Goal: Information Seeking & Learning: Find specific fact

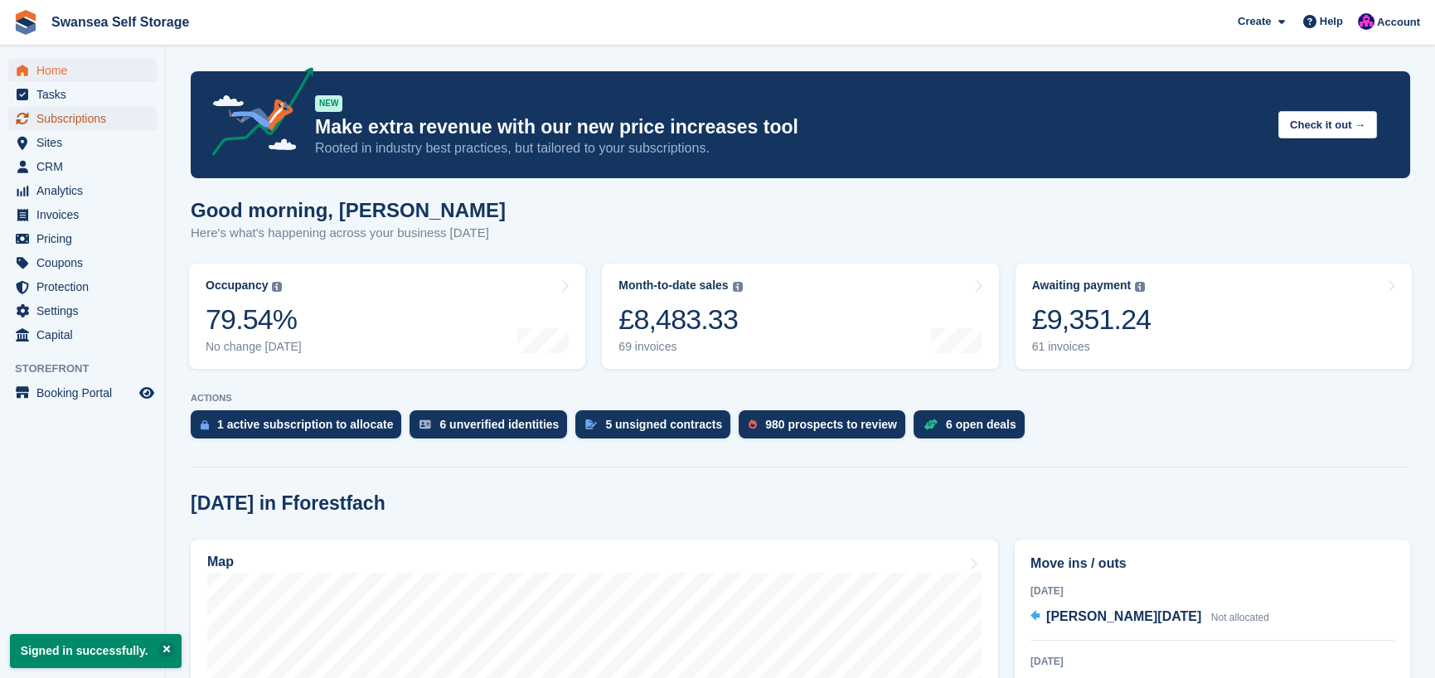
click at [63, 116] on span "Subscriptions" at bounding box center [85, 118] width 99 height 23
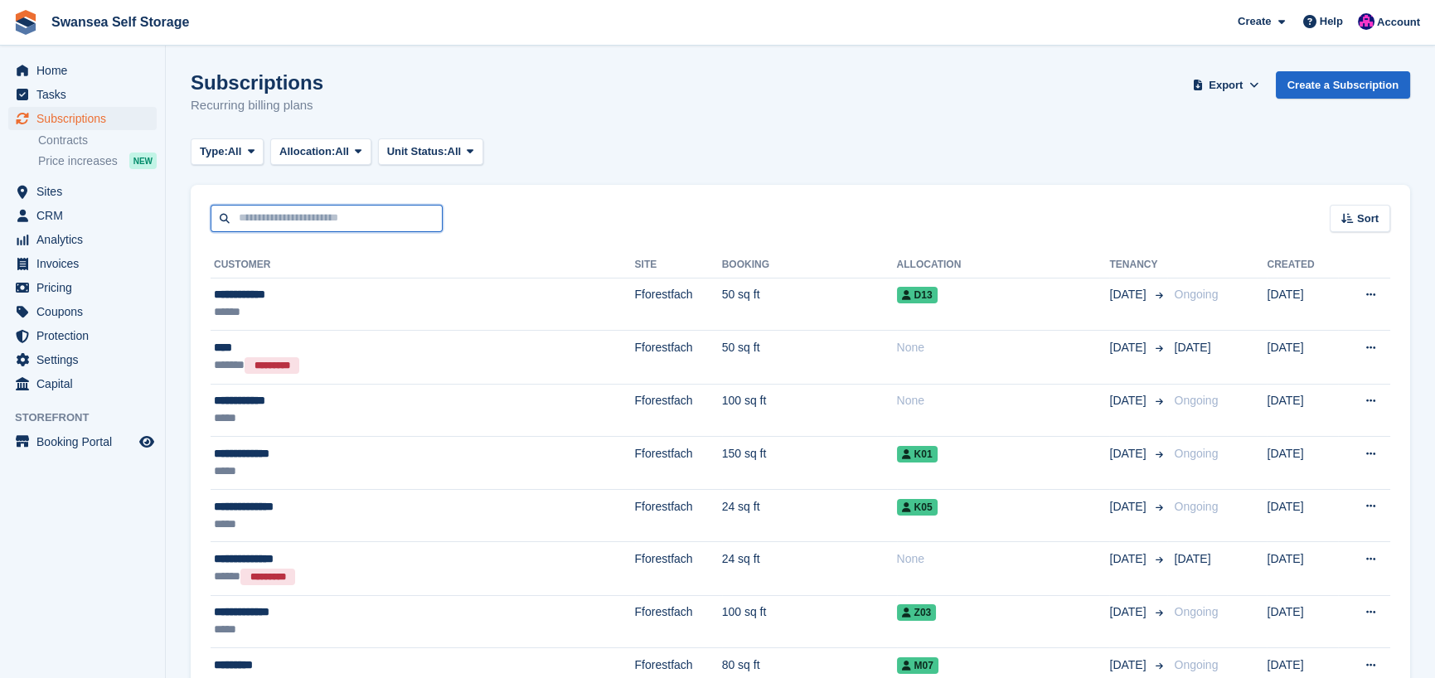
click at [298, 221] on input "text" at bounding box center [327, 218] width 232 height 27
type input "*****"
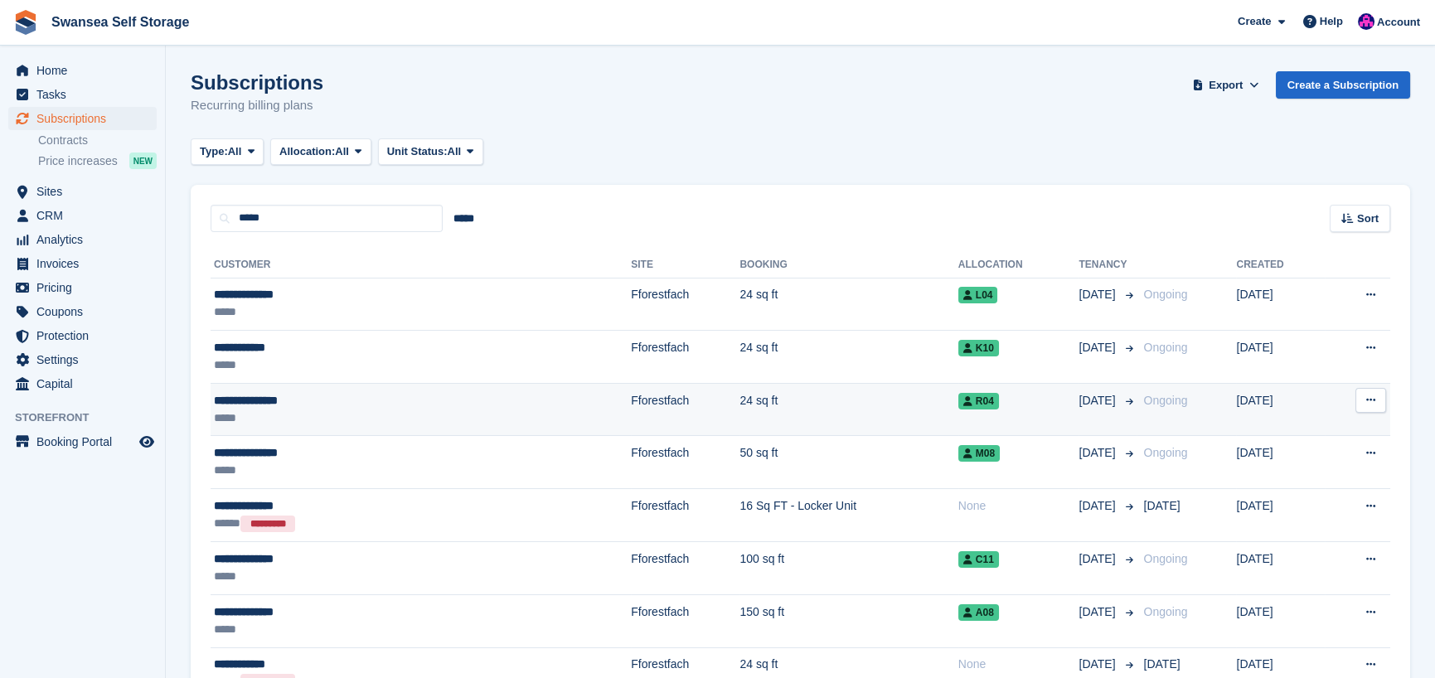
click at [631, 403] on td "Fforestfach" at bounding box center [685, 409] width 109 height 53
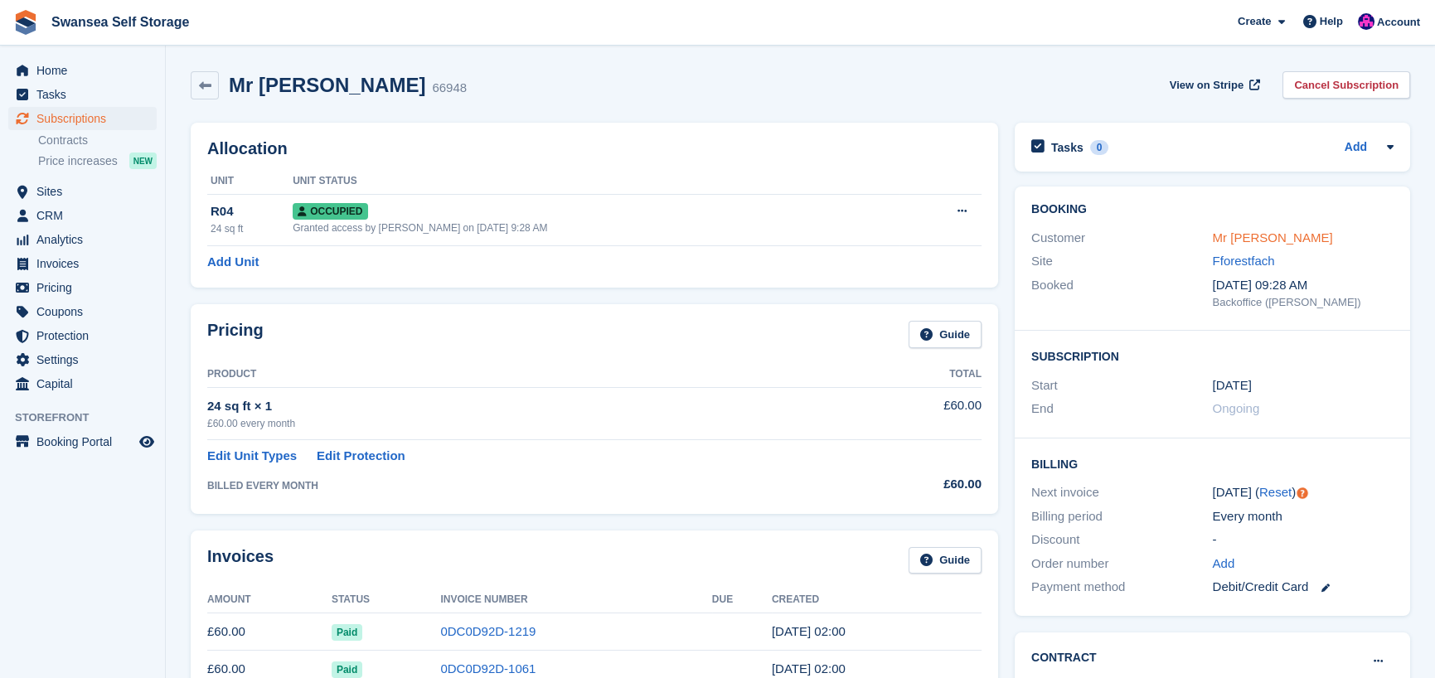
click at [1269, 238] on link "Mr [PERSON_NAME]" at bounding box center [1273, 237] width 120 height 14
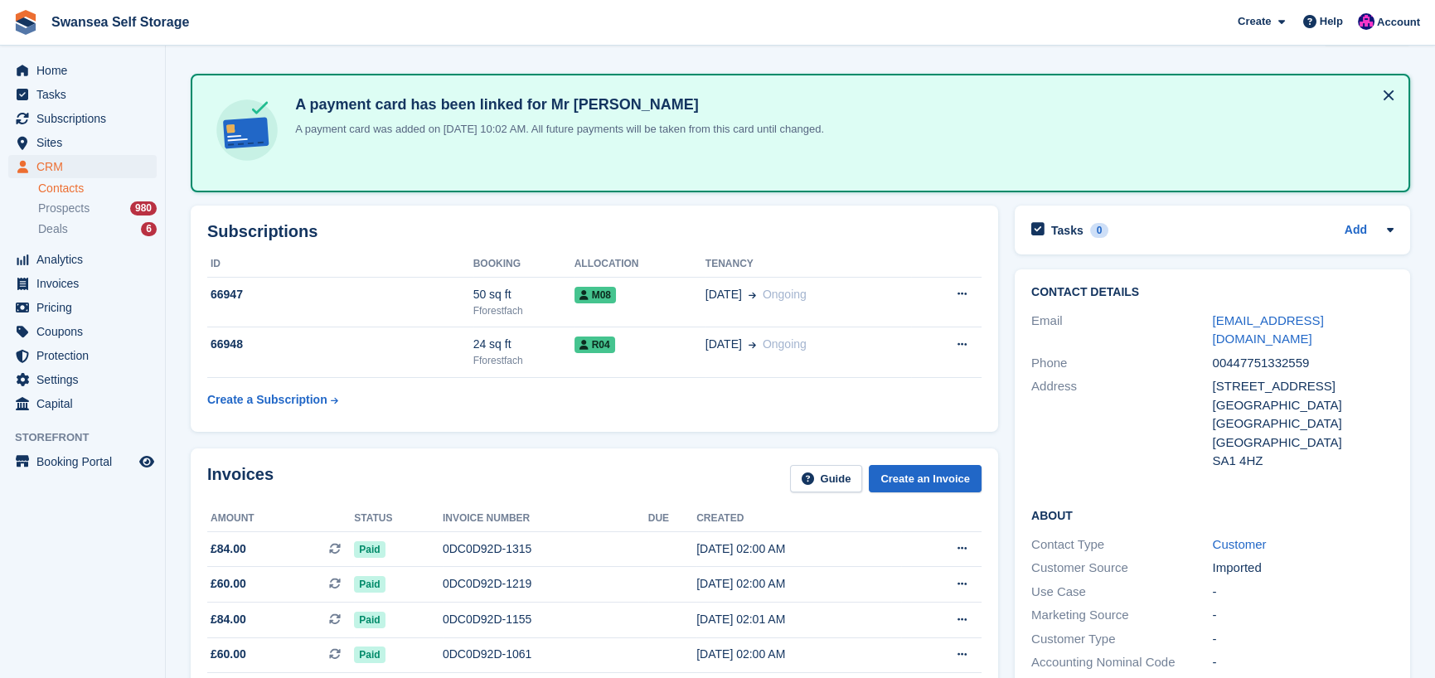
scroll to position [83, 0]
